Goal: Check status: Check status

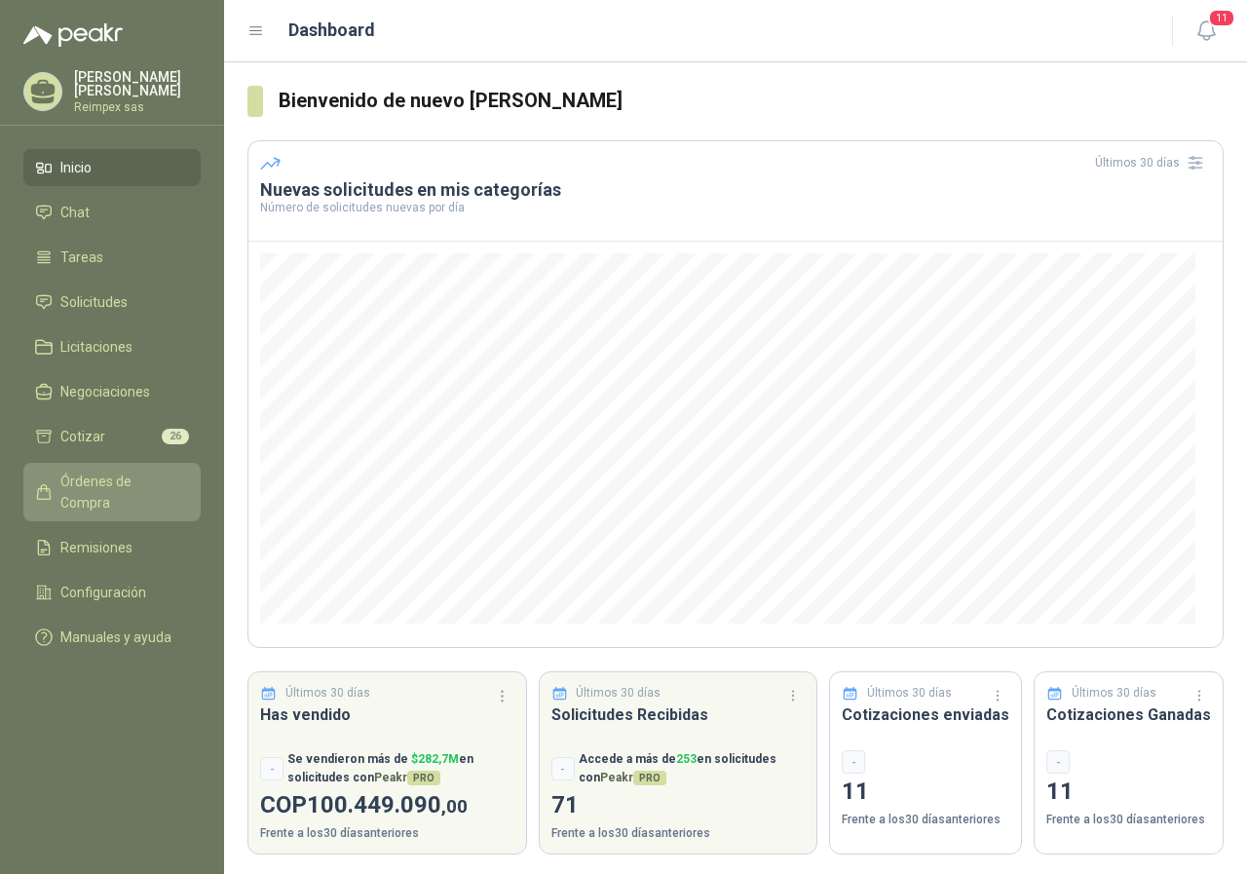
click at [133, 477] on span "Órdenes de Compra" at bounding box center [121, 492] width 122 height 43
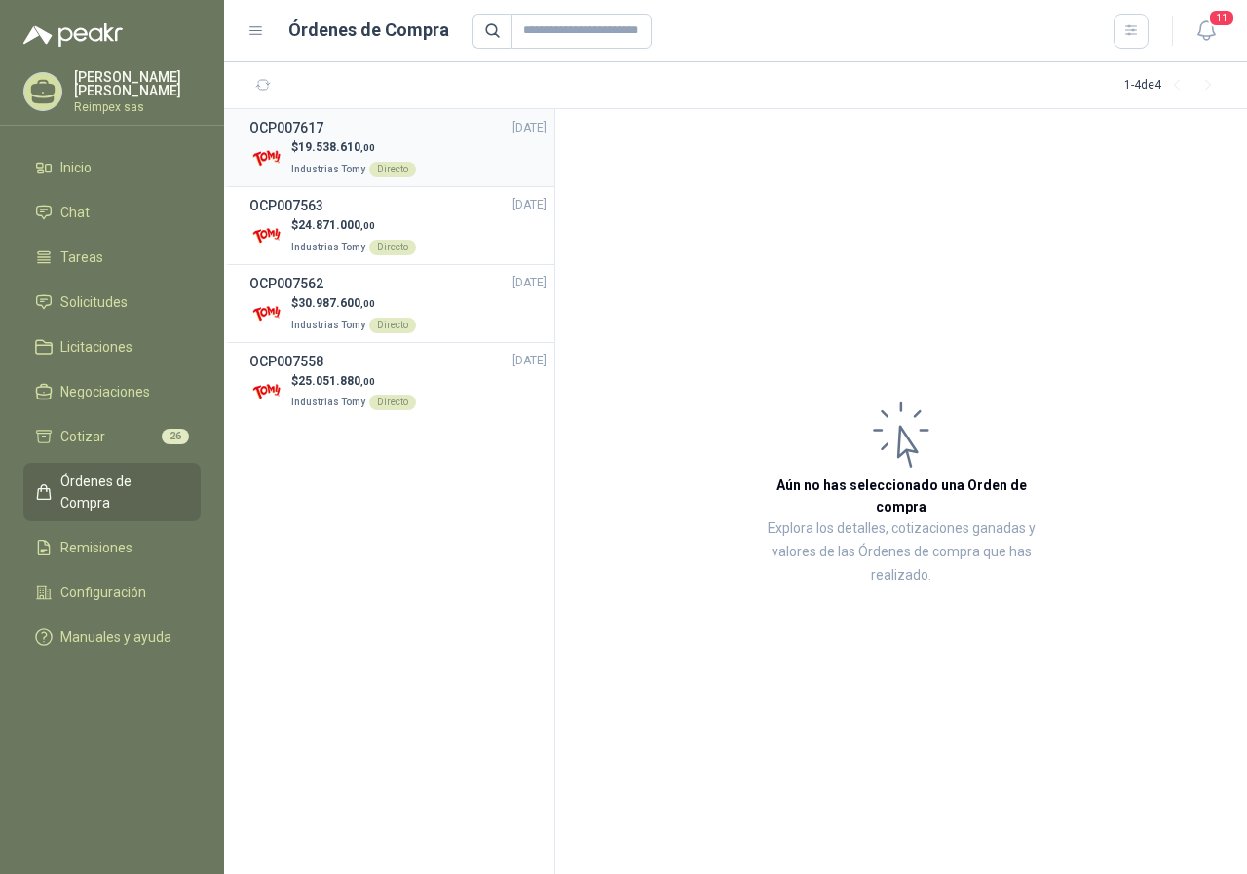
click at [433, 164] on div "$ 19.538.610 ,00 Industrias Tomy Directo" at bounding box center [397, 158] width 297 height 40
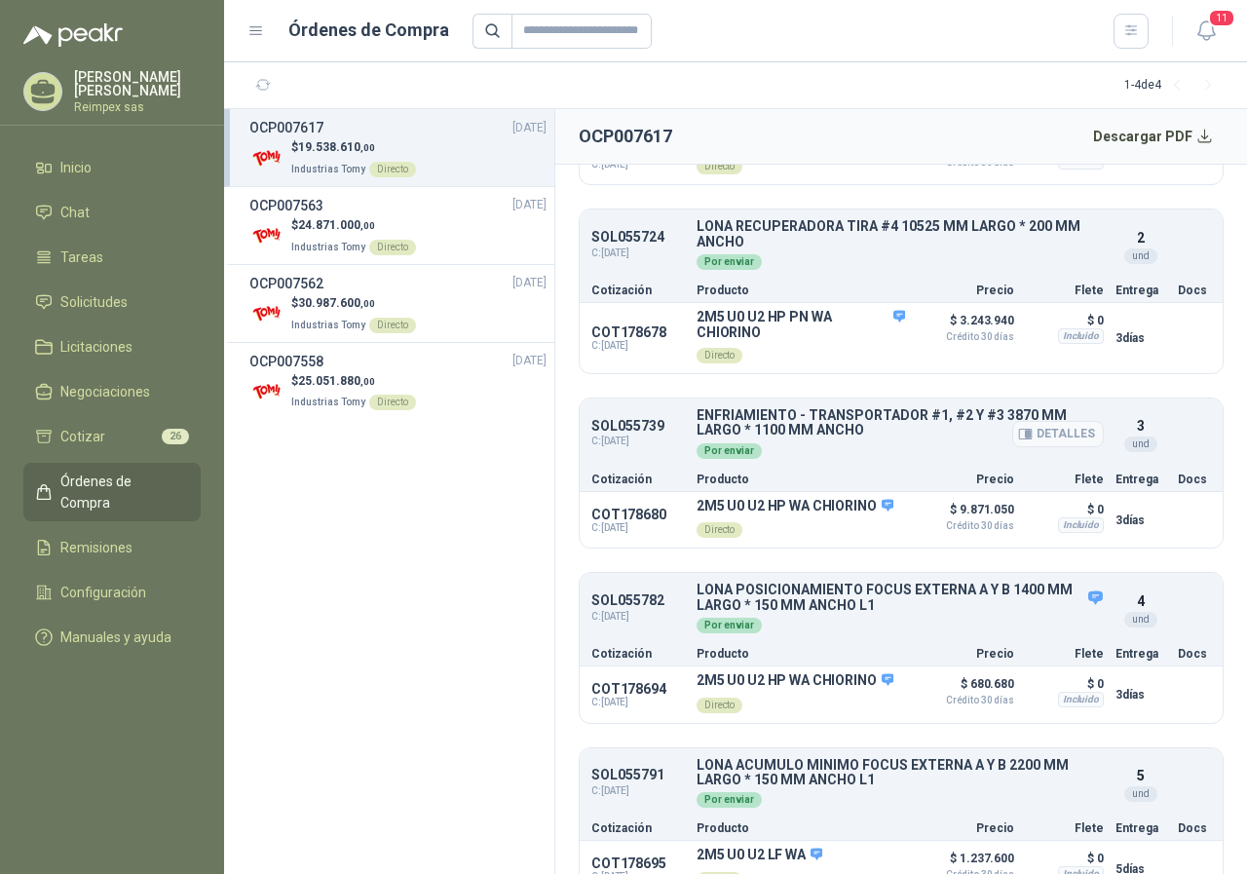
scroll to position [578, 0]
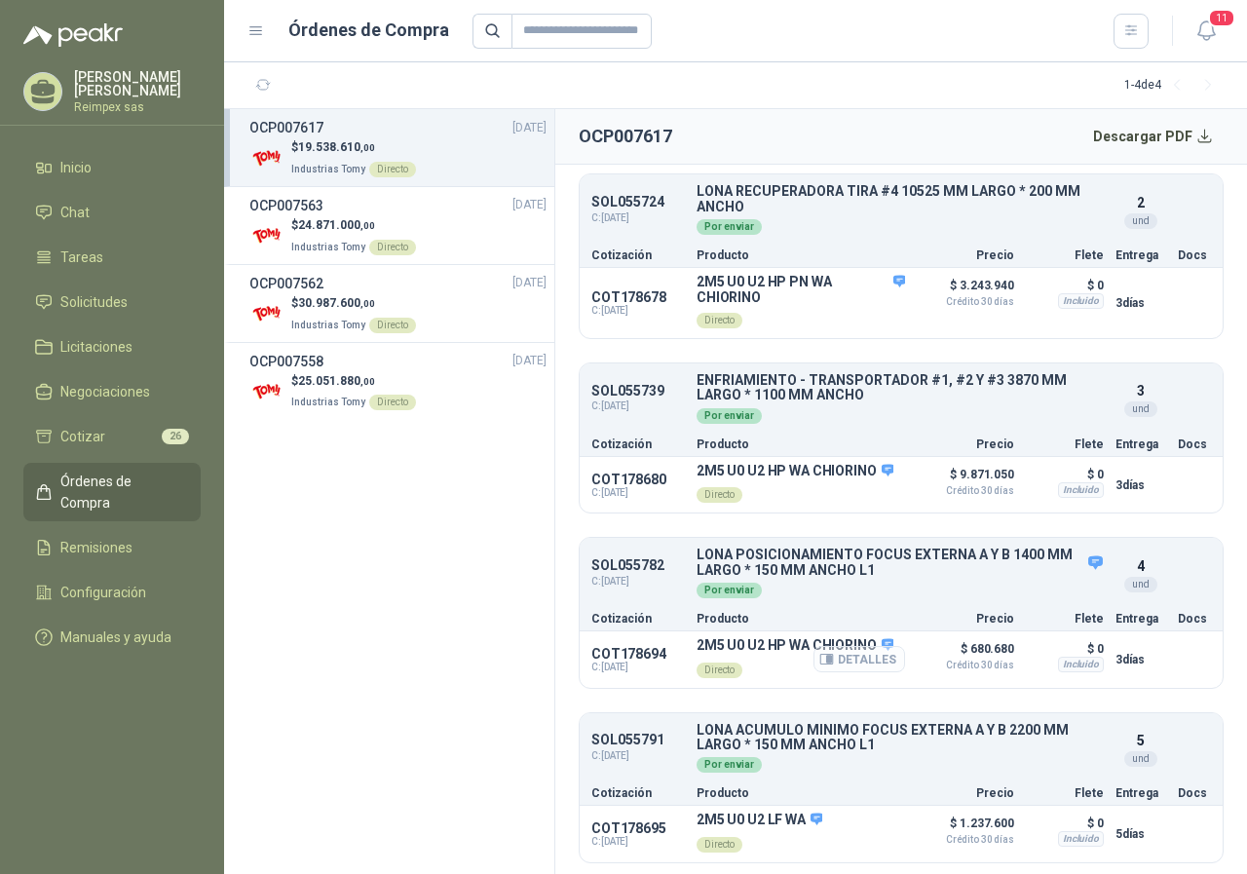
click at [843, 654] on button "Detalles" at bounding box center [860, 659] width 92 height 26
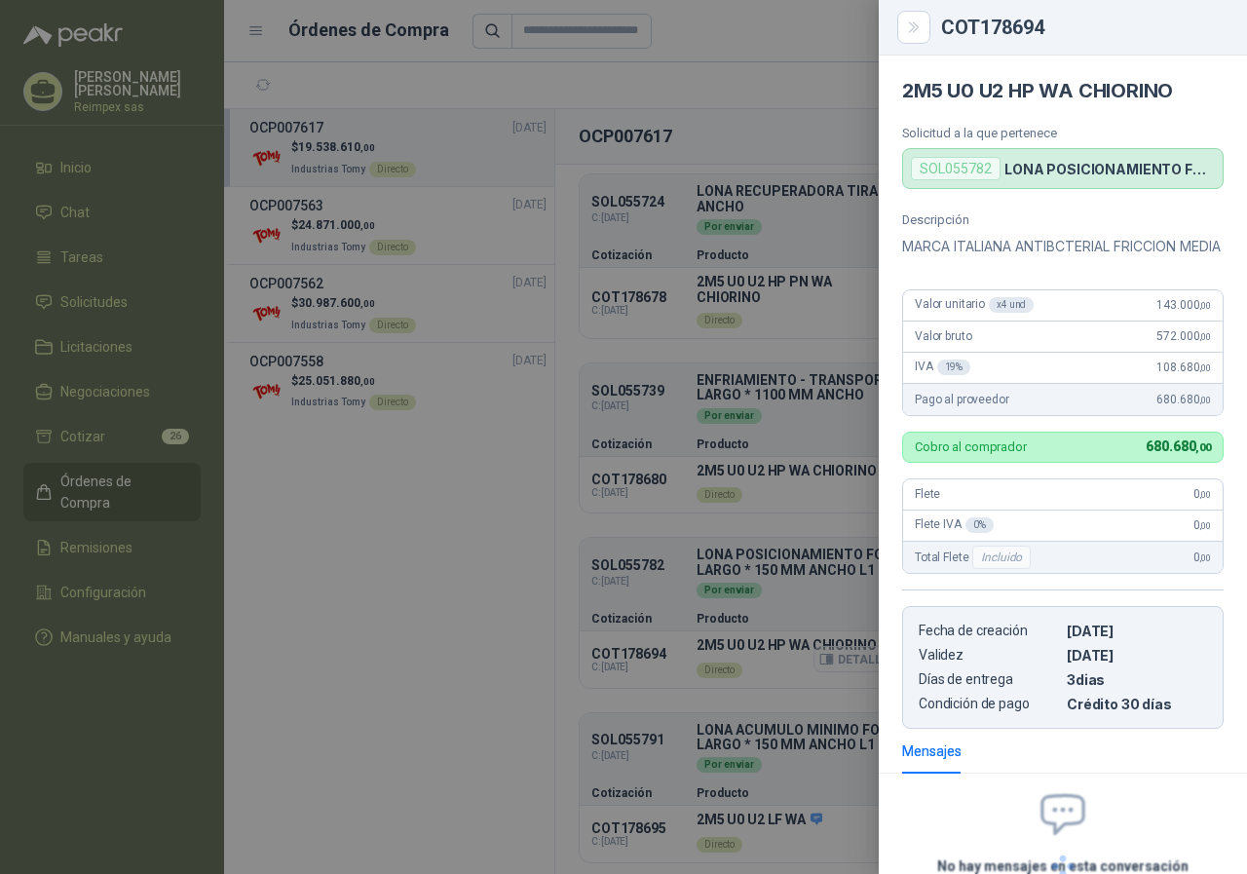
scroll to position [192, 0]
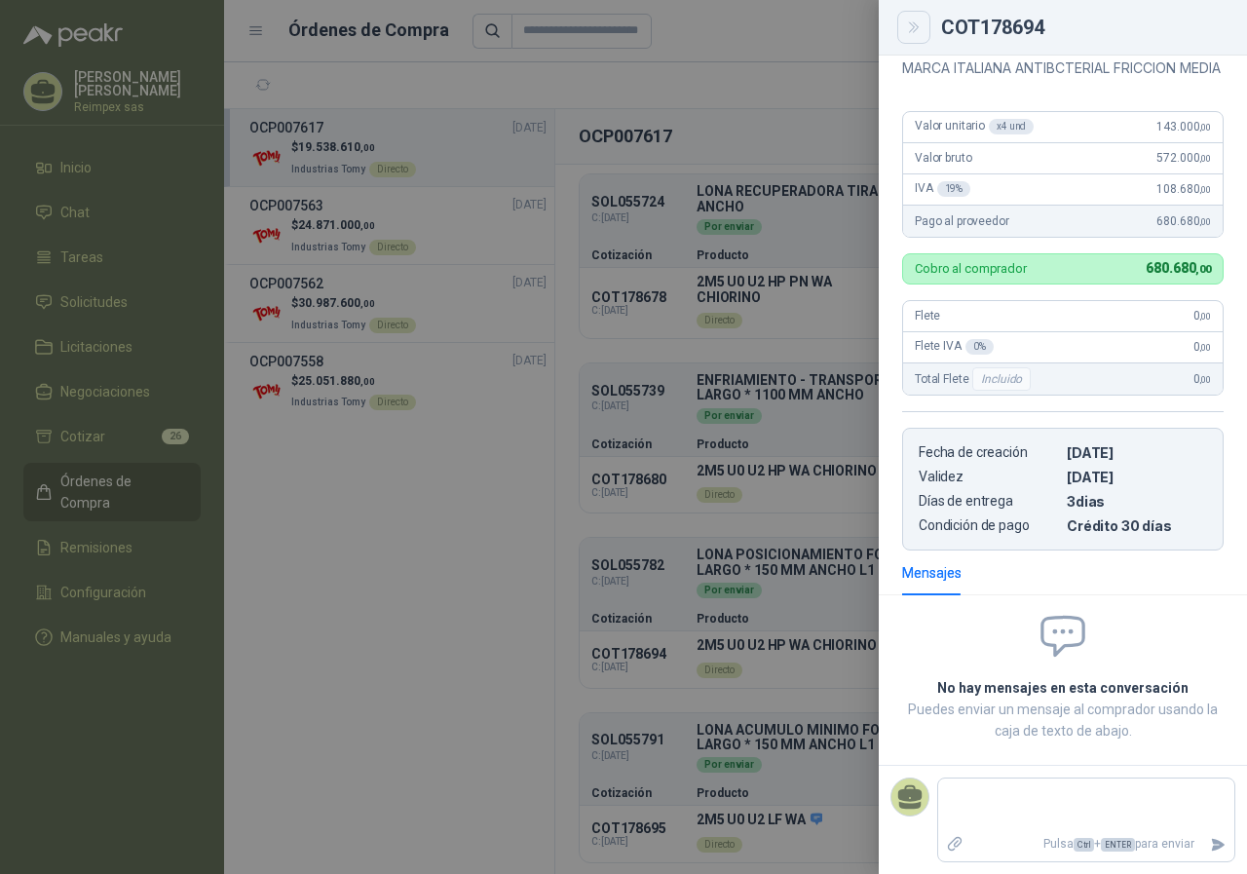
click at [921, 26] on icon "Close" at bounding box center [914, 27] width 17 height 17
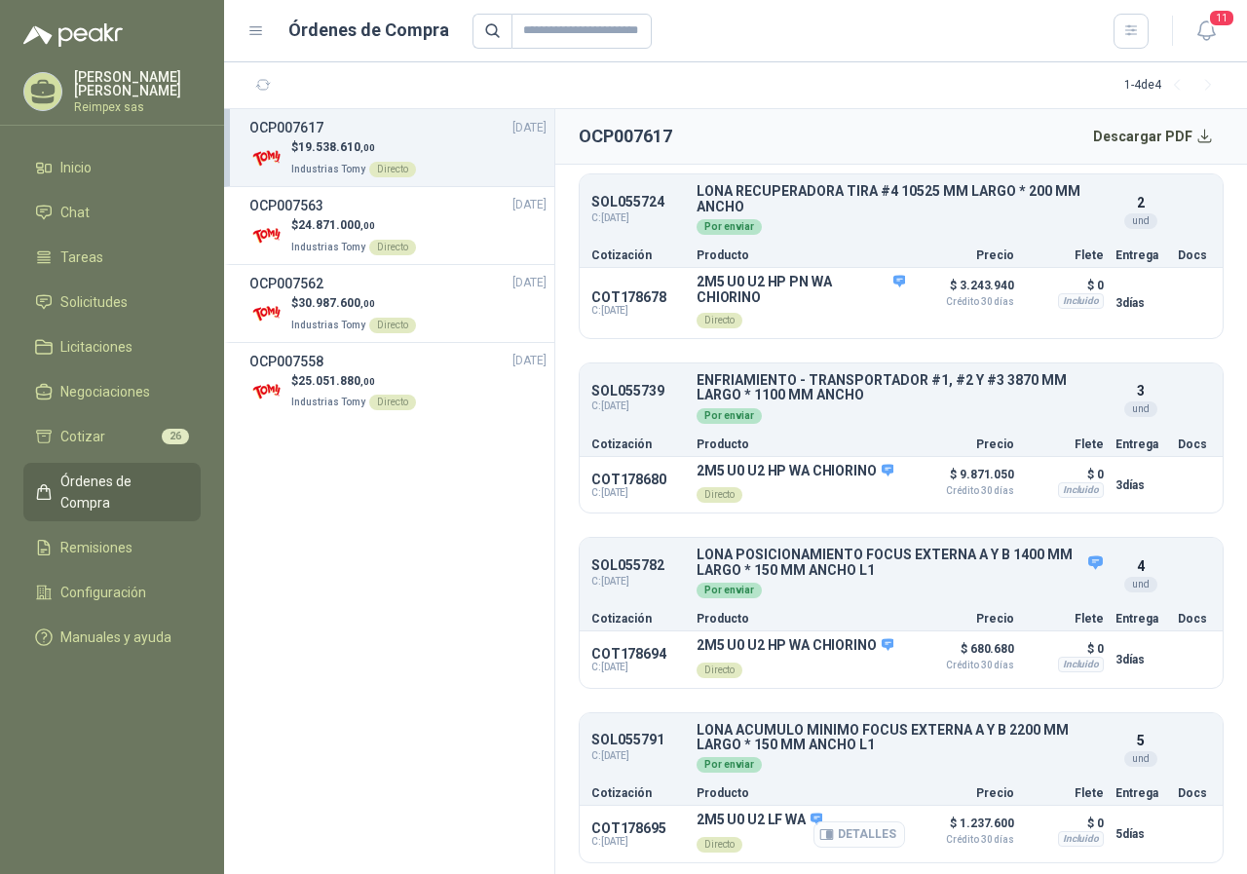
click at [835, 833] on button "Detalles" at bounding box center [860, 835] width 92 height 26
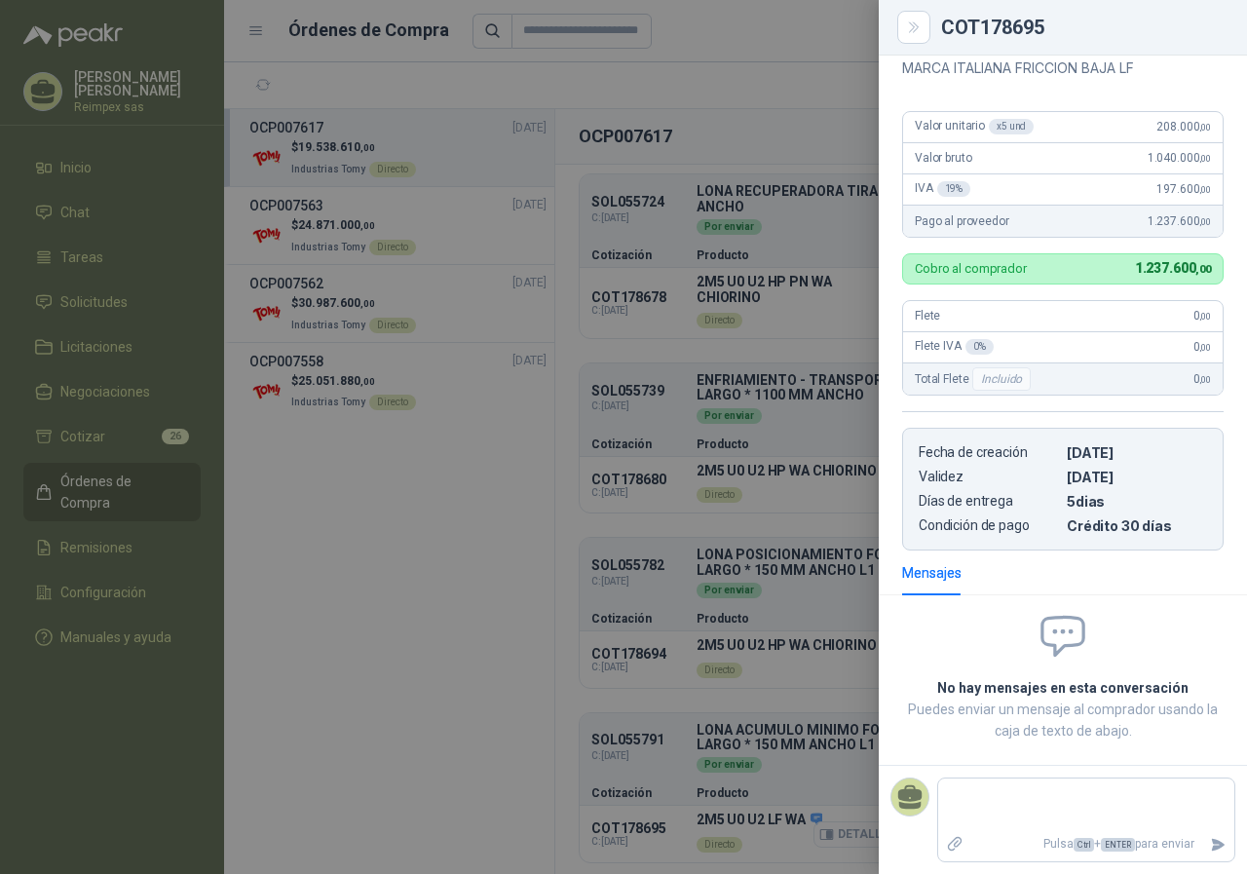
scroll to position [178, 0]
click at [910, 42] on button "Close" at bounding box center [914, 27] width 33 height 33
